Goal: Information Seeking & Learning: Find specific fact

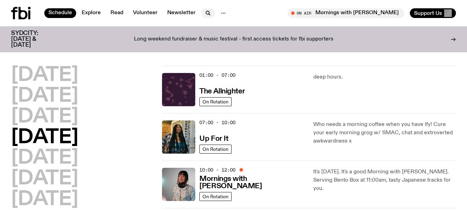
click at [205, 13] on icon "button" at bounding box center [208, 13] width 8 height 8
click at [52, 122] on h2 "[DATE]" at bounding box center [44, 116] width 67 height 19
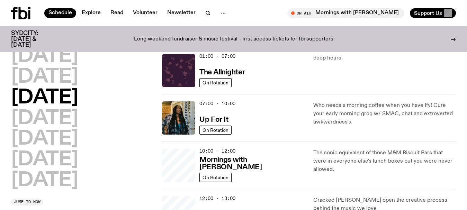
scroll to position [19, 0]
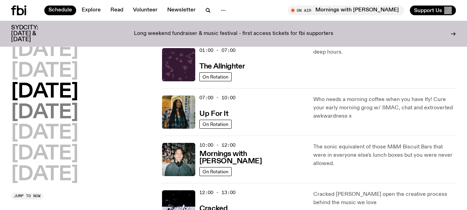
click at [78, 118] on h2 "[DATE]" at bounding box center [44, 112] width 67 height 19
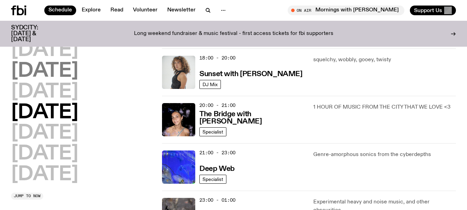
click at [71, 73] on h2 "[DATE]" at bounding box center [44, 71] width 67 height 19
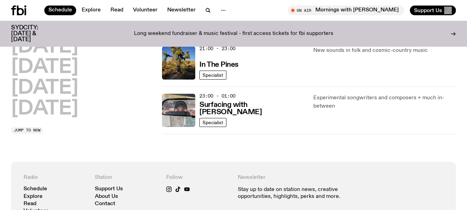
scroll to position [400, 0]
click at [175, 115] on img at bounding box center [178, 110] width 33 height 33
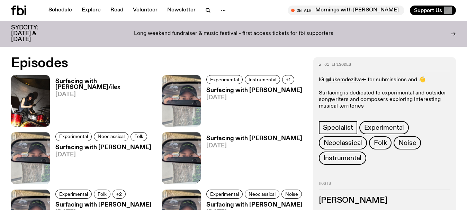
scroll to position [272, 0]
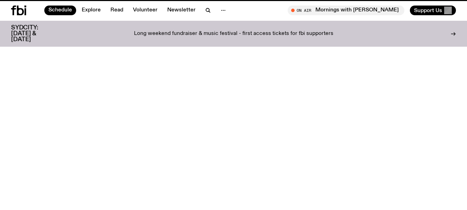
scroll to position [400, 0]
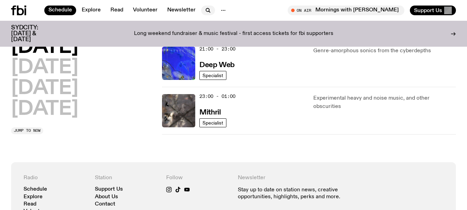
click at [207, 10] on icon "button" at bounding box center [208, 10] width 8 height 8
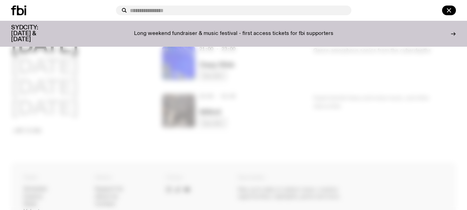
click at [207, 10] on input "text" at bounding box center [238, 11] width 216 height 6
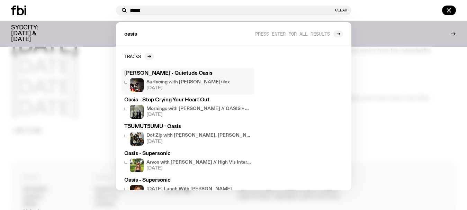
type input "*****"
click at [188, 74] on h3 "[PERSON_NAME] - Quietude Oasis" at bounding box center [187, 73] width 127 height 5
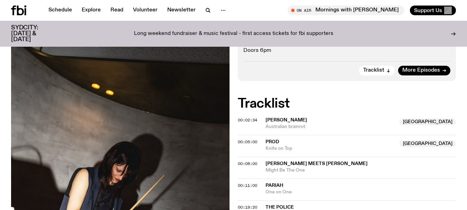
scroll to position [611, 0]
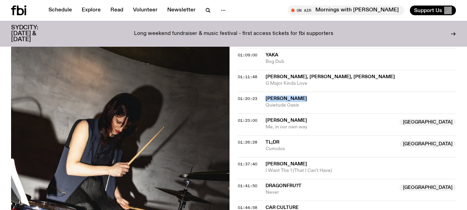
drag, startPoint x: 315, startPoint y: 98, endPoint x: 263, endPoint y: 99, distance: 52.3
click at [263, 114] on div "01:20:23 [PERSON_NAME] Quietude Oasis" at bounding box center [347, 125] width 219 height 22
copy div "[PERSON_NAME]"
drag, startPoint x: 308, startPoint y: 106, endPoint x: 261, endPoint y: 104, distance: 47.2
click at [261, 114] on div "01:20:23 [PERSON_NAME] Quietude Oasis" at bounding box center [347, 125] width 219 height 22
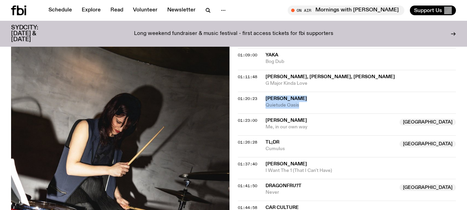
copy div "[PERSON_NAME] Quietude Oasis"
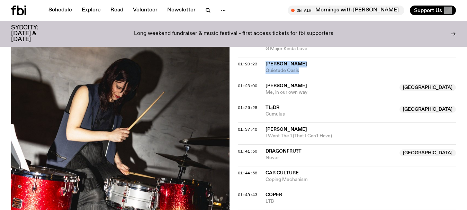
scroll to position [680, 0]
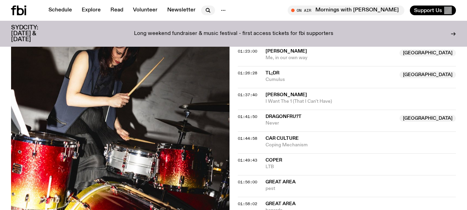
click at [205, 9] on icon "button" at bounding box center [208, 10] width 8 height 8
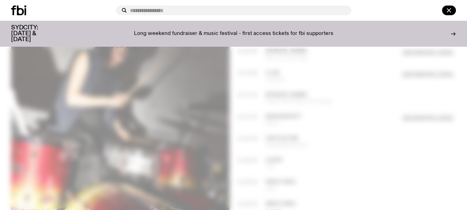
click at [205, 9] on input "text" at bounding box center [238, 11] width 216 height 6
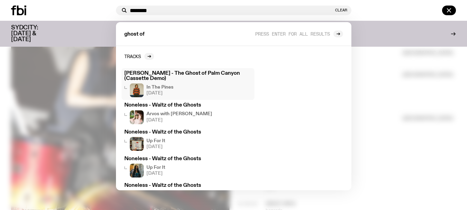
type input "********"
click at [216, 74] on h3 "[PERSON_NAME] - The Ghost of Palm Canyon (Cassette Demo)" at bounding box center [187, 76] width 127 height 10
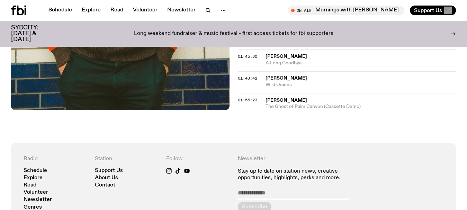
scroll to position [819, 0]
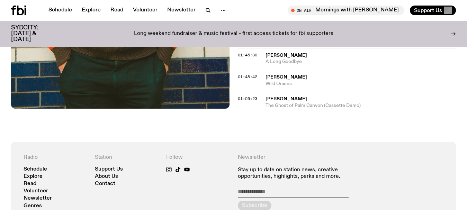
click at [263, 105] on div "01:55:23 [PERSON_NAME] The Ghost of Palm Canyon (Cassette Demo)" at bounding box center [347, 100] width 219 height 17
drag, startPoint x: 263, startPoint y: 105, endPoint x: 295, endPoint y: 105, distance: 31.9
click at [295, 105] on div "01:55:23 [PERSON_NAME] The Ghost of Palm Canyon (Cassette Demo)" at bounding box center [347, 100] width 219 height 17
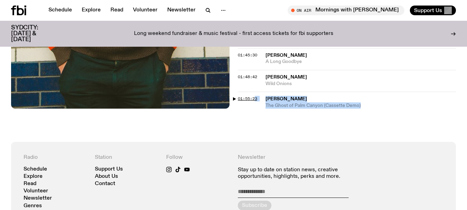
drag, startPoint x: 370, startPoint y: 103, endPoint x: 255, endPoint y: 96, distance: 115.5
click at [255, 96] on div "01:55:23 [PERSON_NAME] The Ghost of Palm Canyon (Cassette Demo)" at bounding box center [347, 100] width 219 height 17
copy div "3 [PERSON_NAME] The Ghost of Palm Canyon (Cassette Demo)"
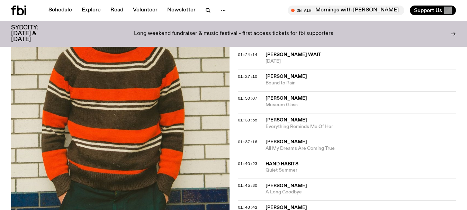
scroll to position [724, 0]
